Goal: Find specific page/section

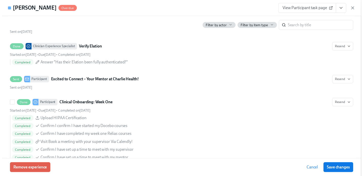
scroll to position [603, 0]
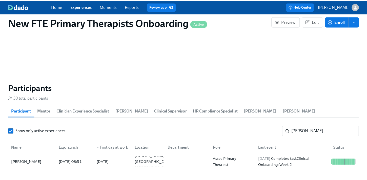
scroll to position [0, 2684]
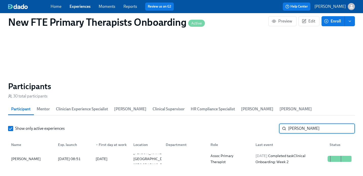
click at [321, 124] on input "[PERSON_NAME]" at bounding box center [321, 129] width 67 height 10
type input "n"
type input "salv"
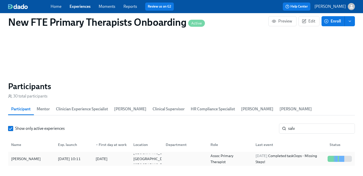
click at [16, 156] on div "[PERSON_NAME]" at bounding box center [26, 159] width 34 height 6
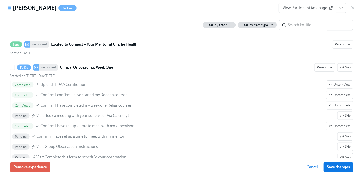
scroll to position [651, 0]
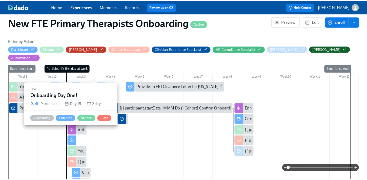
scroll to position [0, 2687]
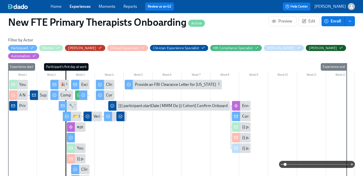
click at [78, 164] on div at bounding box center [181, 164] width 347 height 7
click at [80, 164] on div at bounding box center [181, 164] width 347 height 7
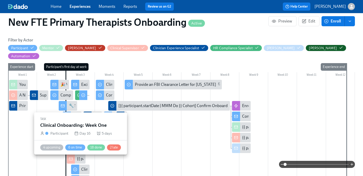
click at [84, 167] on div "Clinical Onboarding: Week One" at bounding box center [108, 170] width 54 height 6
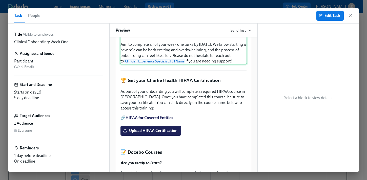
scroll to position [118, 0]
